Goal: Information Seeking & Learning: Get advice/opinions

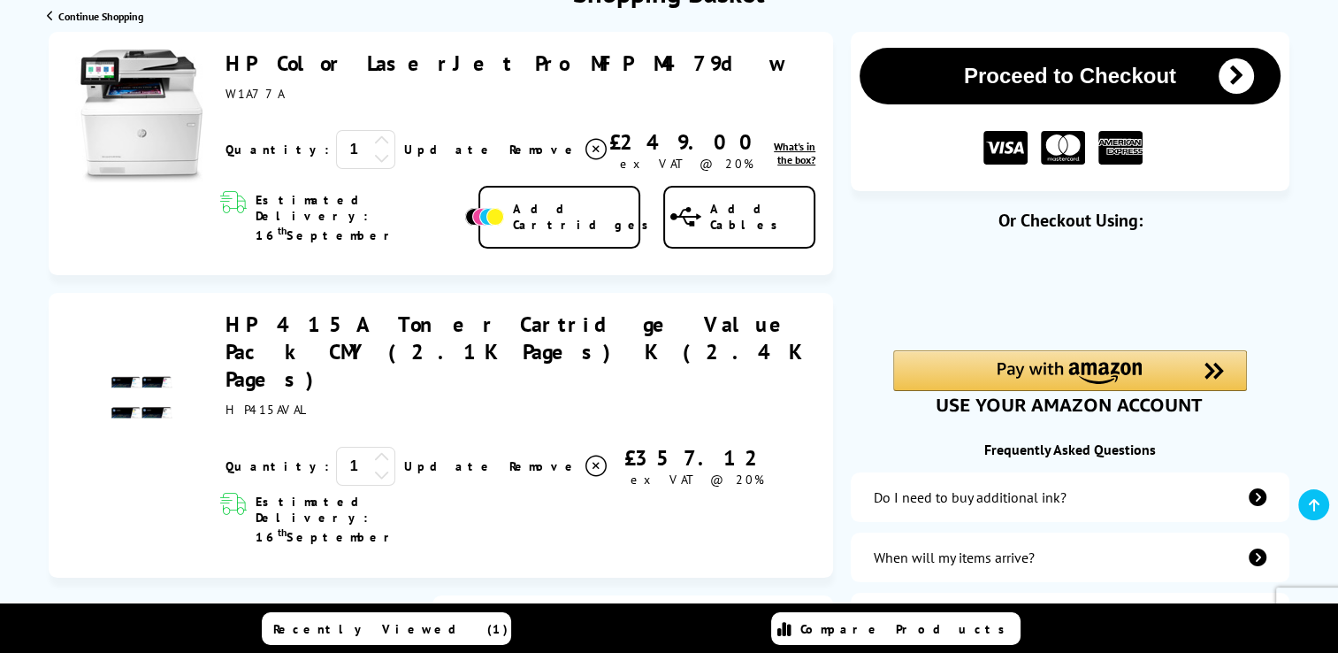
scroll to position [240, 0]
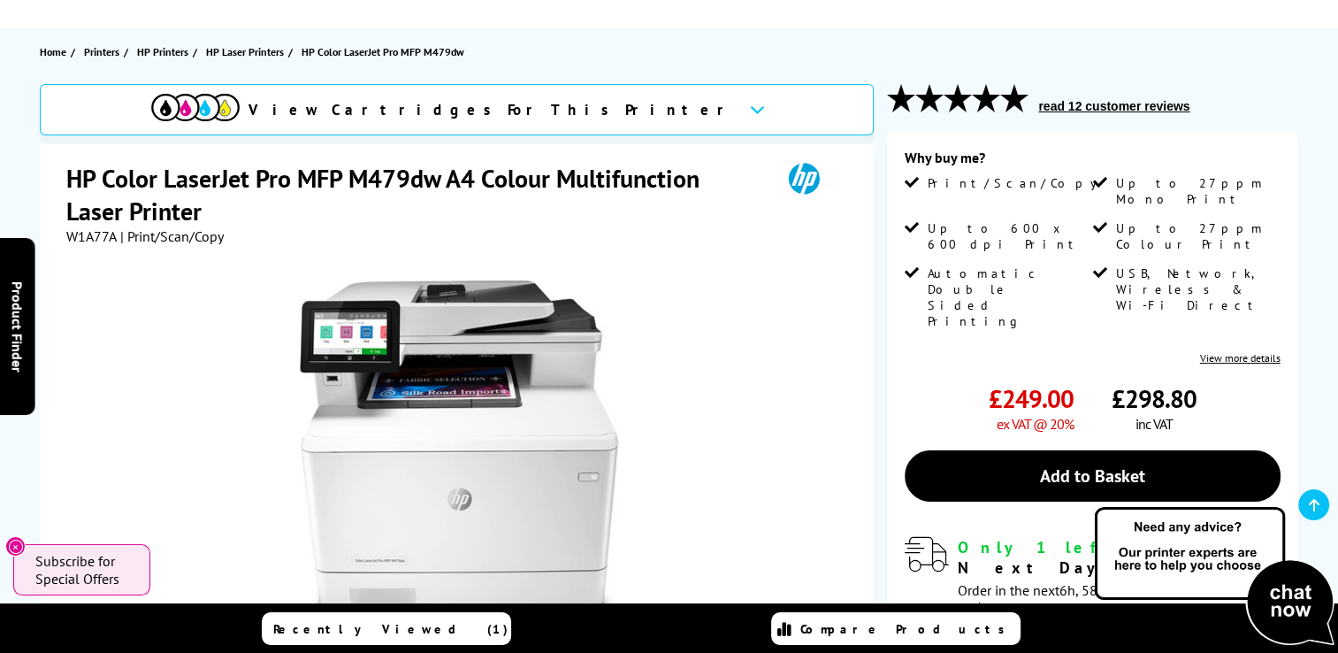
scroll to position [165, 0]
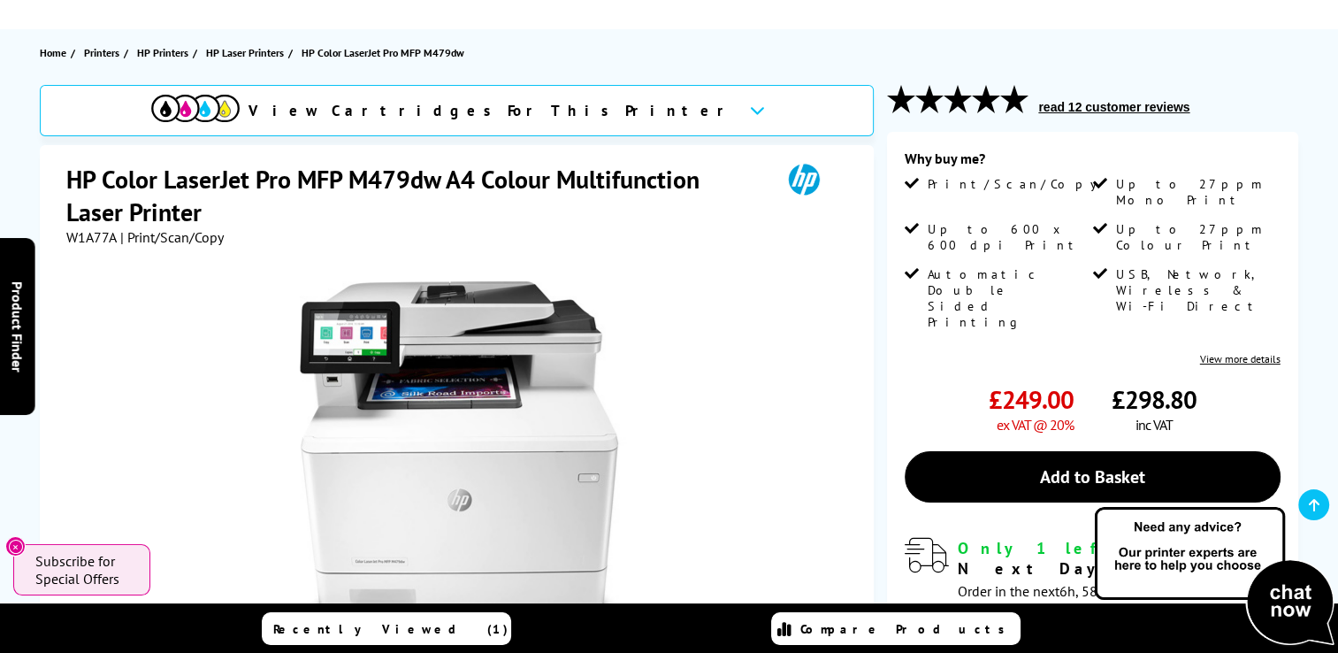
click at [1112, 106] on button "read 12 customer reviews" at bounding box center [1114, 107] width 162 height 16
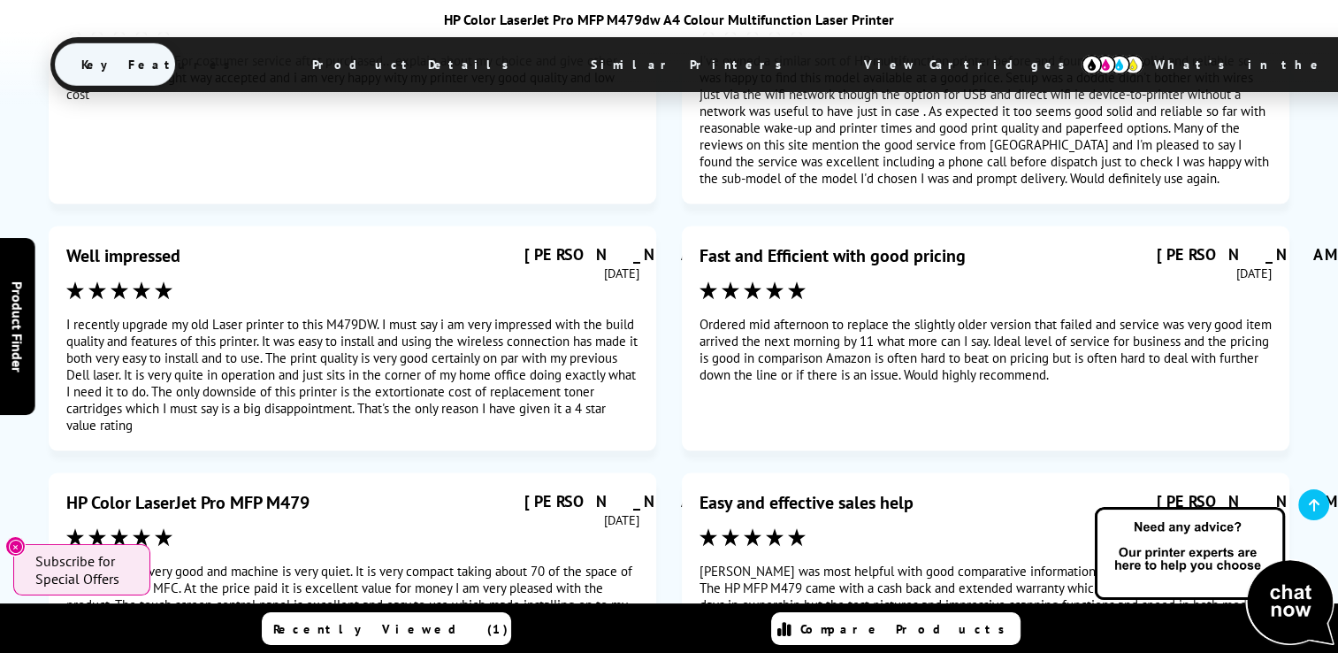
scroll to position [10126, 0]
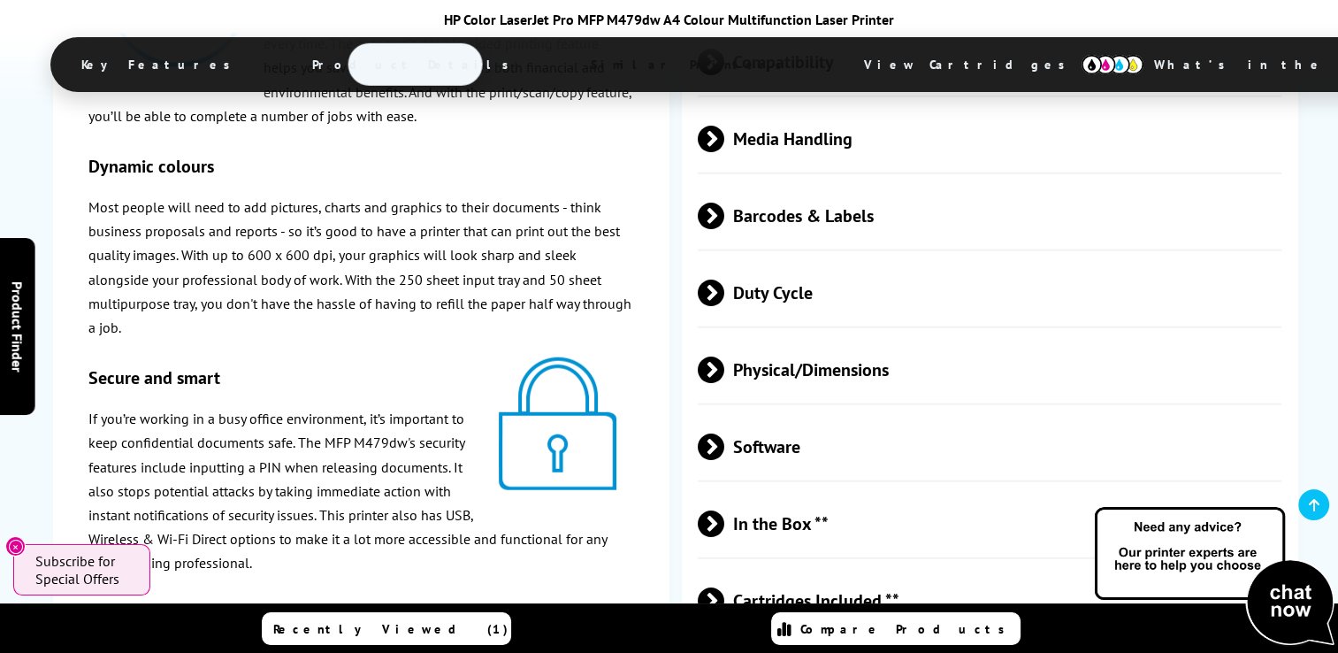
scroll to position [4272, 0]
